Goal: Information Seeking & Learning: Stay updated

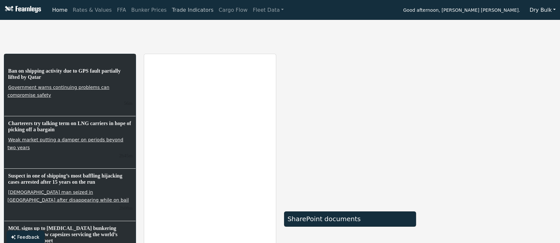
click at [171, 10] on link "Trade Indicators" at bounding box center [192, 10] width 47 height 13
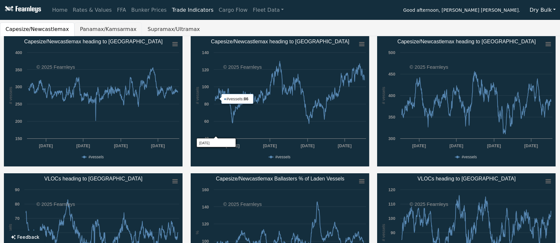
click at [107, 29] on button "Panamax/Kamsarmax" at bounding box center [109, 29] width 68 height 14
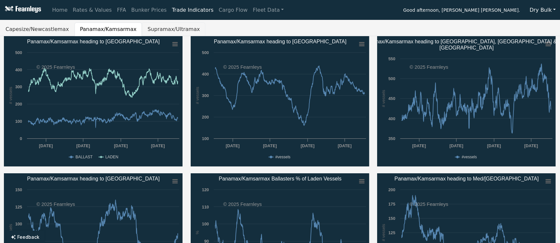
click at [149, 29] on button "Supramax/Ultramax" at bounding box center [173, 29] width 63 height 14
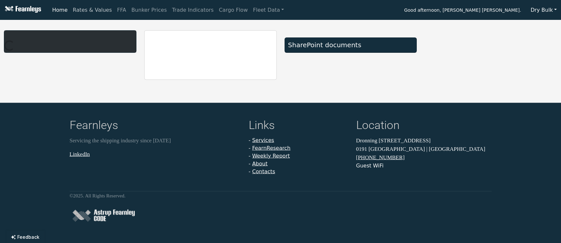
click at [73, 8] on link "Rates & Values" at bounding box center [92, 10] width 44 height 13
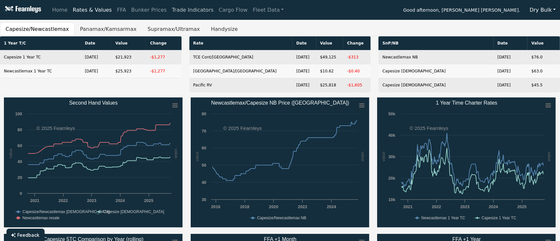
click at [170, 10] on link "Trade Indicators" at bounding box center [192, 10] width 47 height 13
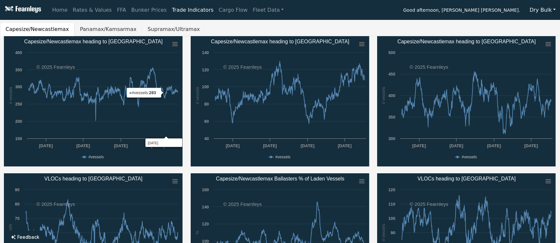
click at [111, 31] on button "Panamax/Kamsarmax" at bounding box center [109, 29] width 68 height 14
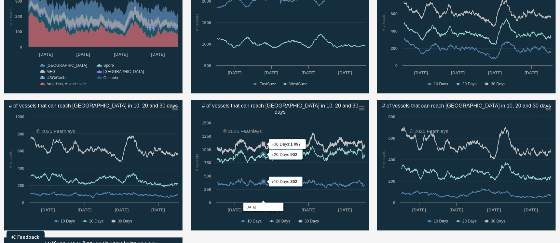
scroll to position [391, 0]
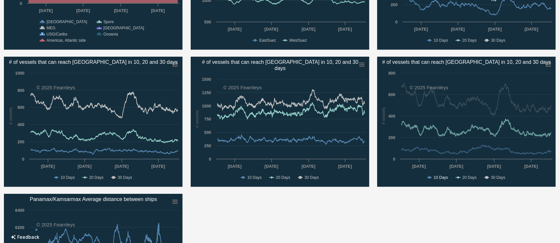
click at [442, 176] on text "10 Days" at bounding box center [441, 177] width 14 height 5
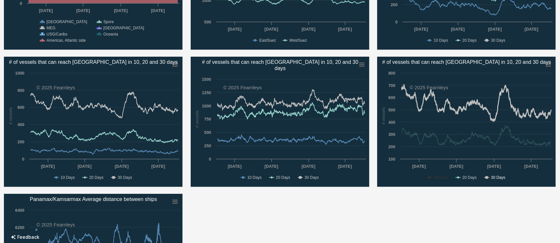
click at [505, 176] on text "30 Days" at bounding box center [498, 177] width 14 height 5
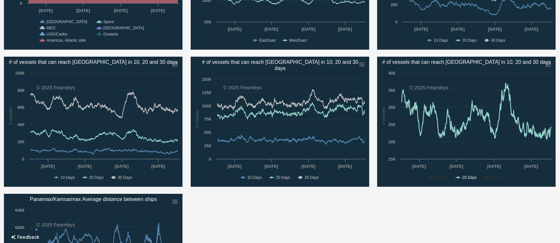
click at [463, 177] on text "20 Days" at bounding box center [469, 177] width 14 height 5
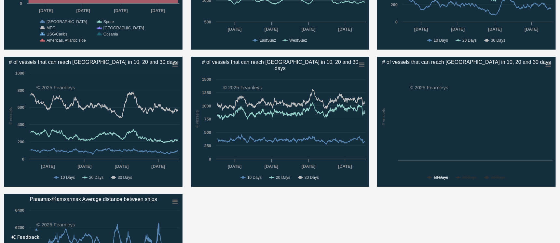
click at [430, 177] on icon "# of vessels that can reach Baltimore in 10, 20 and 30 days" at bounding box center [429, 177] width 3 height 3
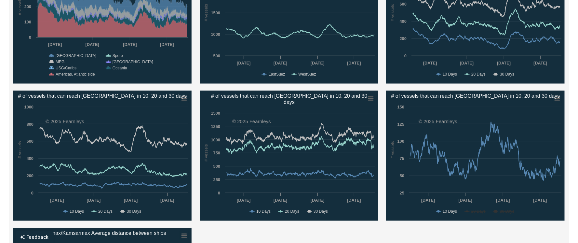
scroll to position [347, 0]
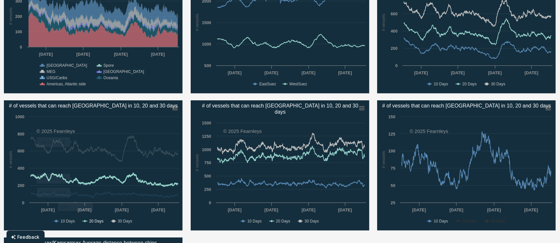
drag, startPoint x: 91, startPoint y: 219, endPoint x: 96, endPoint y: 221, distance: 5.1
click at [93, 221] on text "20 Days" at bounding box center [96, 221] width 14 height 5
click at [120, 219] on text "30 Days" at bounding box center [125, 221] width 14 height 5
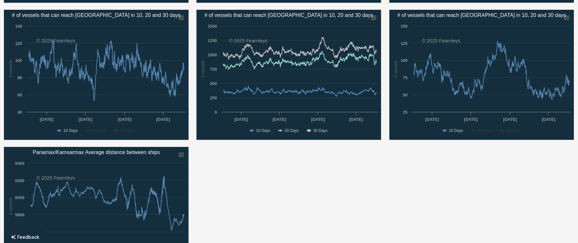
scroll to position [477, 0]
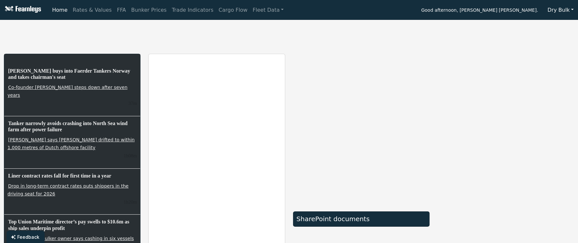
click at [217, 49] on div "[PERSON_NAME] buys into Faerder Tankers Norway and takes chairman's seat Co-fou…" at bounding box center [289, 190] width 578 height 337
click at [177, 10] on link "Trade Indicators" at bounding box center [192, 10] width 47 height 13
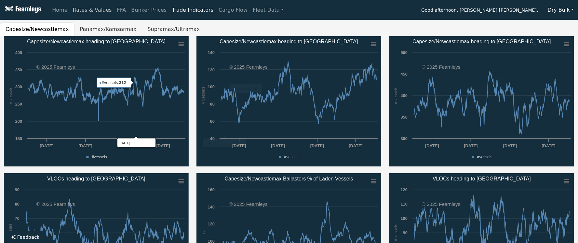
click at [92, 11] on link "Rates & Values" at bounding box center [92, 10] width 44 height 13
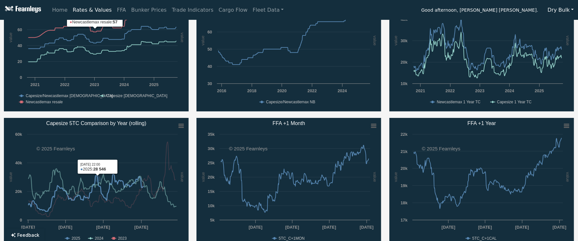
scroll to position [130, 0]
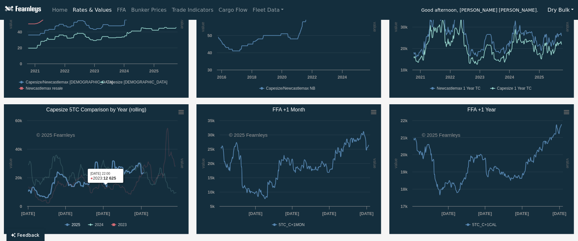
click at [76, 223] on text "2025" at bounding box center [76, 225] width 9 height 5
click at [119, 224] on text "2023" at bounding box center [122, 225] width 9 height 5
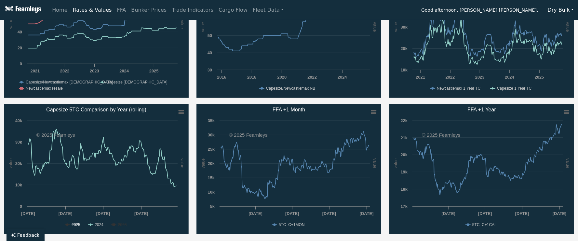
click at [79, 224] on text "2025" at bounding box center [76, 225] width 9 height 5
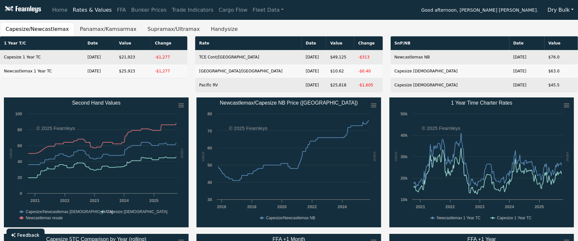
scroll to position [0, 0]
